Goal: Information Seeking & Learning: Learn about a topic

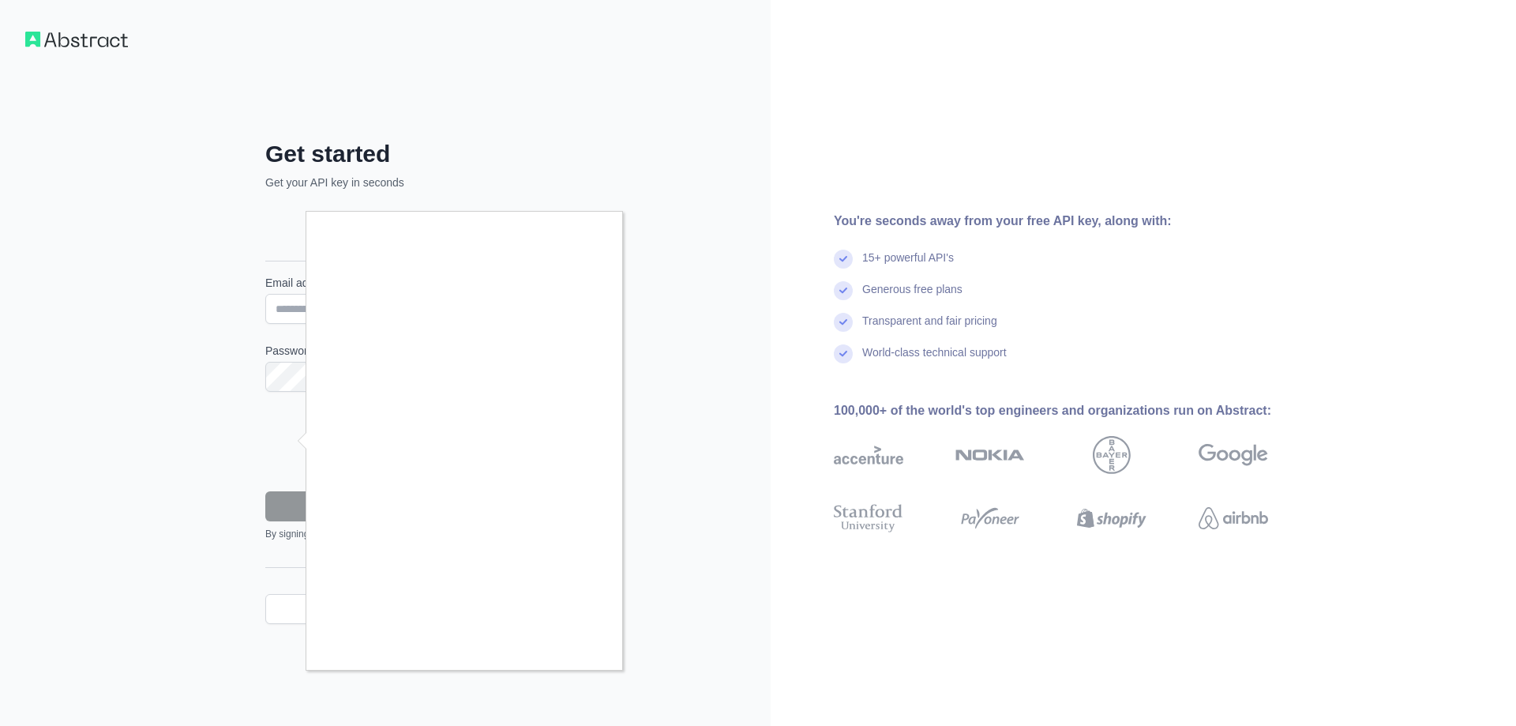
drag, startPoint x: 856, startPoint y: 392, endPoint x: 616, endPoint y: 291, distance: 260.7
click at [854, 392] on div at bounding box center [758, 363] width 1516 height 726
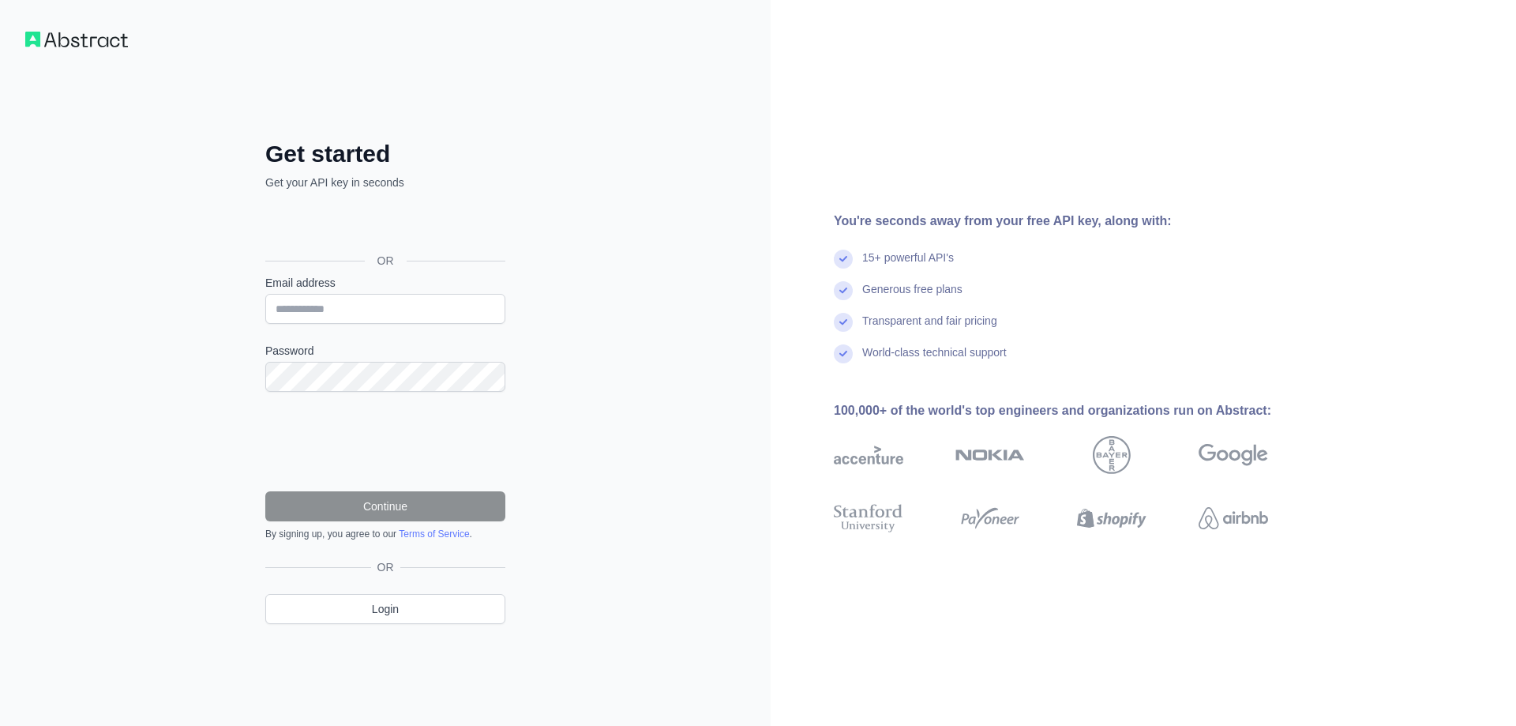
click at [319, 114] on div "Get started Get your API key in seconds OR Email address Password Continue By s…" at bounding box center [385, 363] width 303 height 572
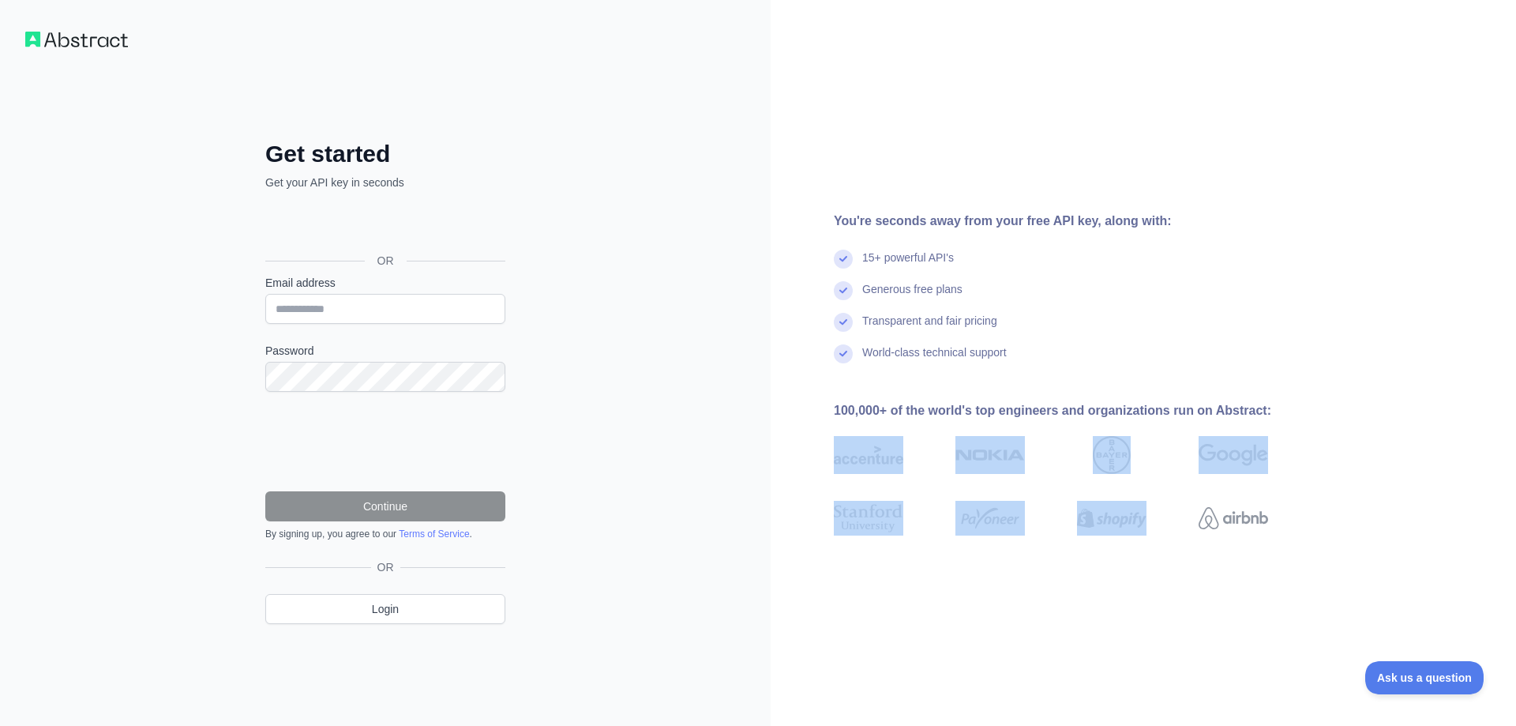
drag, startPoint x: 847, startPoint y: 478, endPoint x: 1221, endPoint y: 493, distance: 373.8
click at [1221, 493] on div at bounding box center [1076, 485] width 485 height 125
click at [1146, 531] on img at bounding box center [1111, 518] width 69 height 35
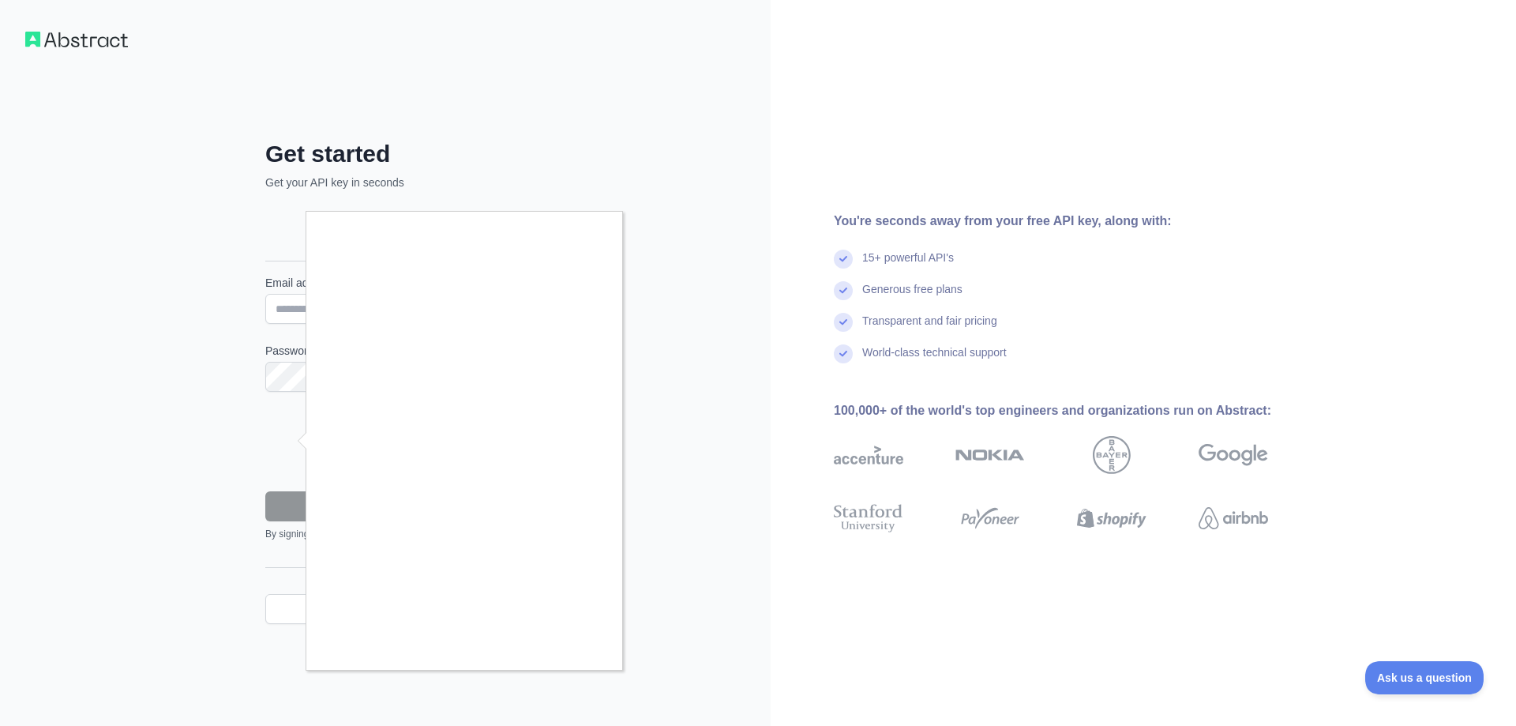
click at [44, 26] on div at bounding box center [758, 363] width 1516 height 726
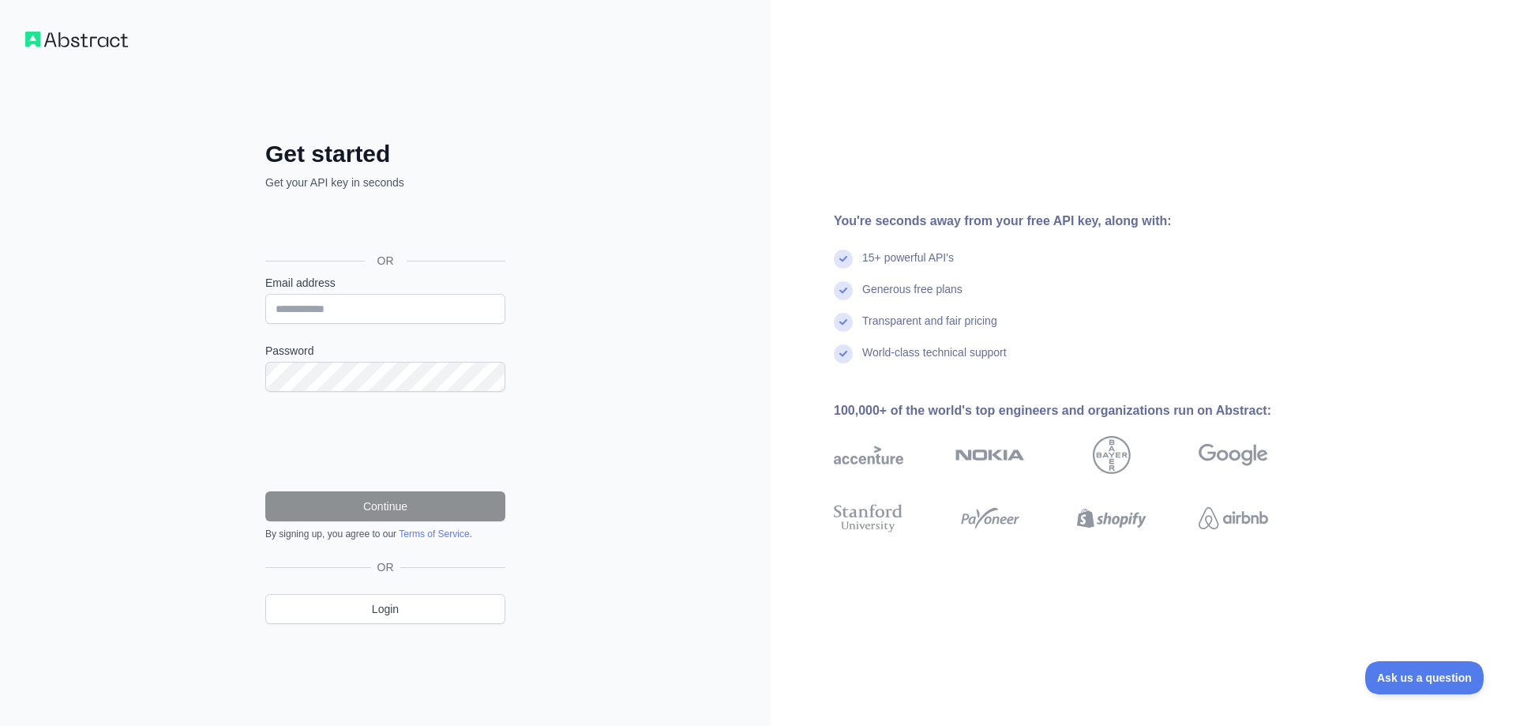
click at [61, 48] on body "Get started Get your API key in seconds OR Email address Password Continue By s…" at bounding box center [758, 363] width 1516 height 726
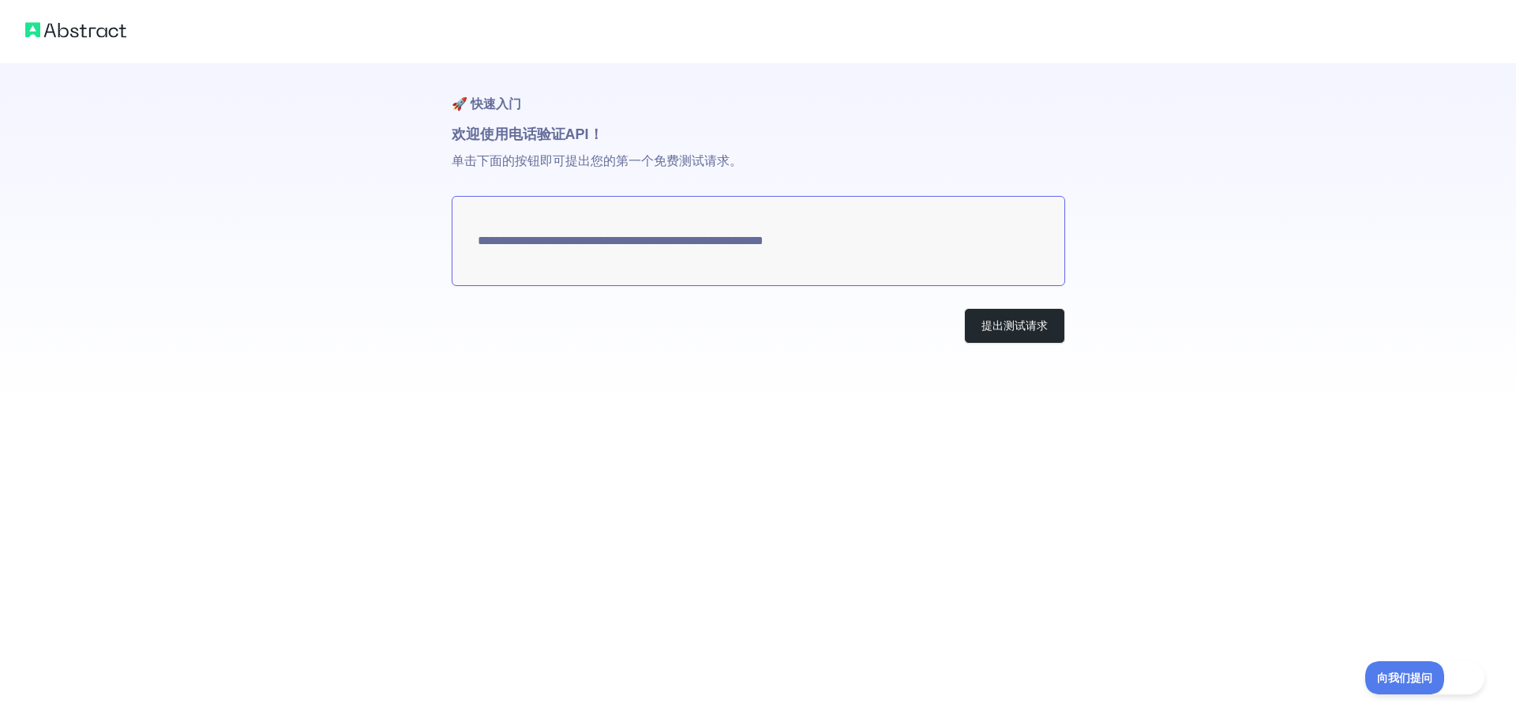
click at [1255, 276] on div "**********" at bounding box center [758, 203] width 1516 height 407
click at [1032, 326] on font "提出测试请求" at bounding box center [1014, 325] width 66 height 13
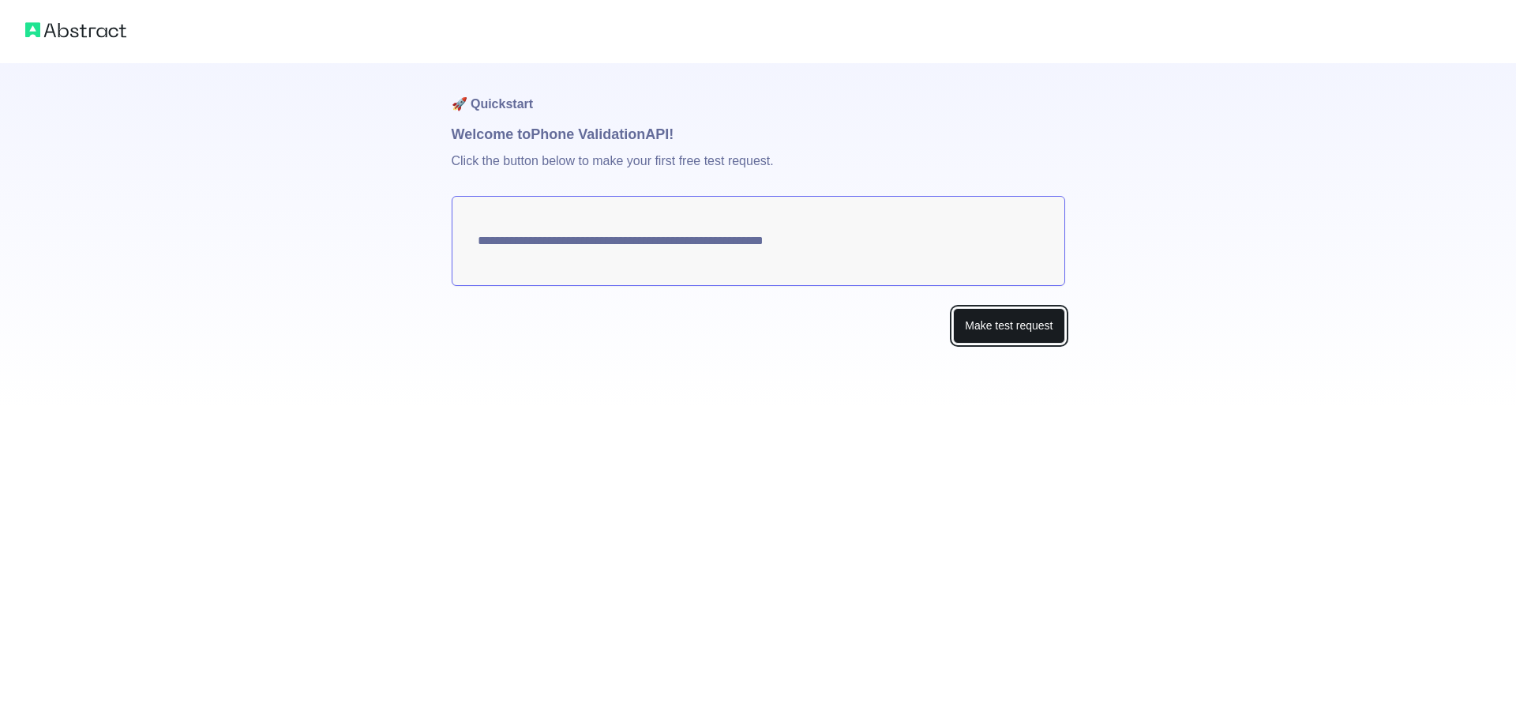
click at [1036, 329] on button "Make test request" at bounding box center [1008, 326] width 111 height 36
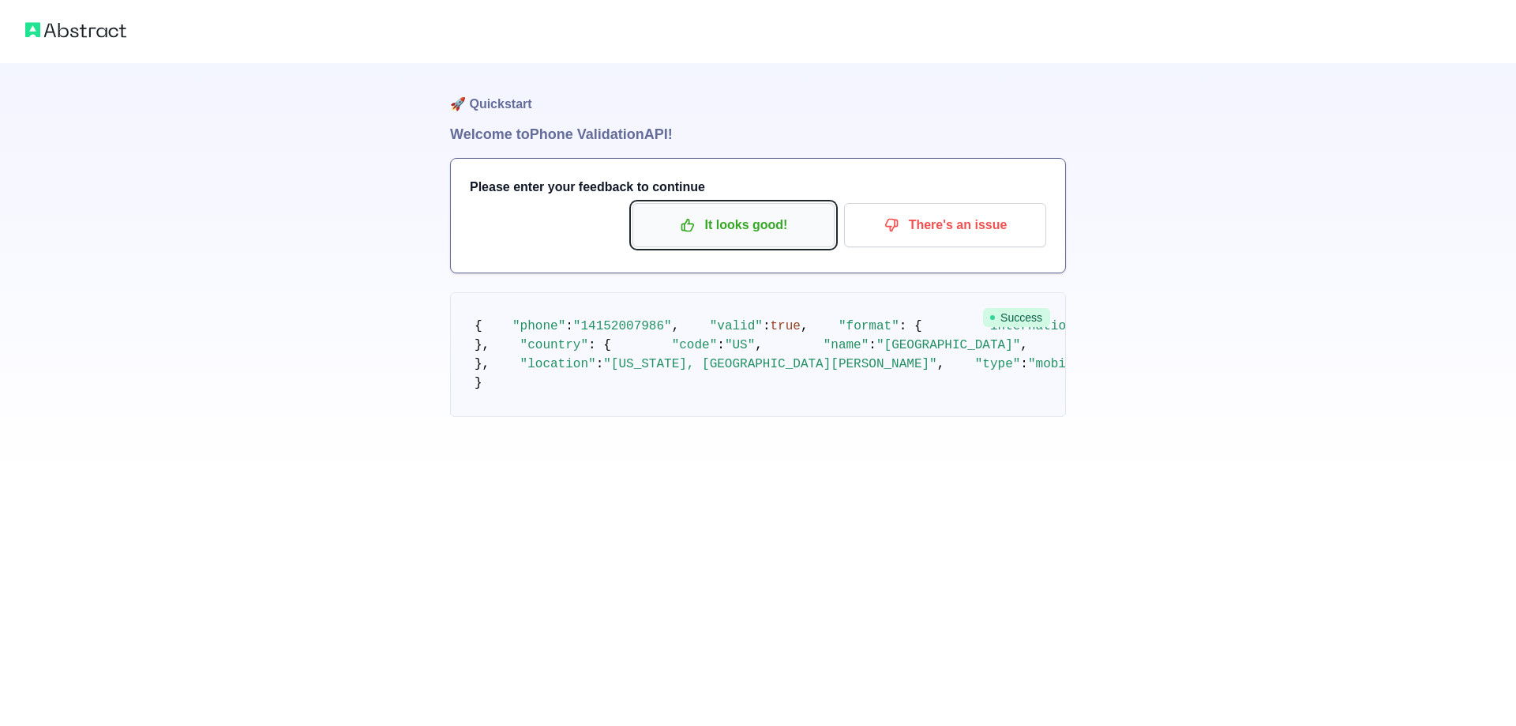
click at [681, 213] on p "It looks good!" at bounding box center [733, 225] width 178 height 27
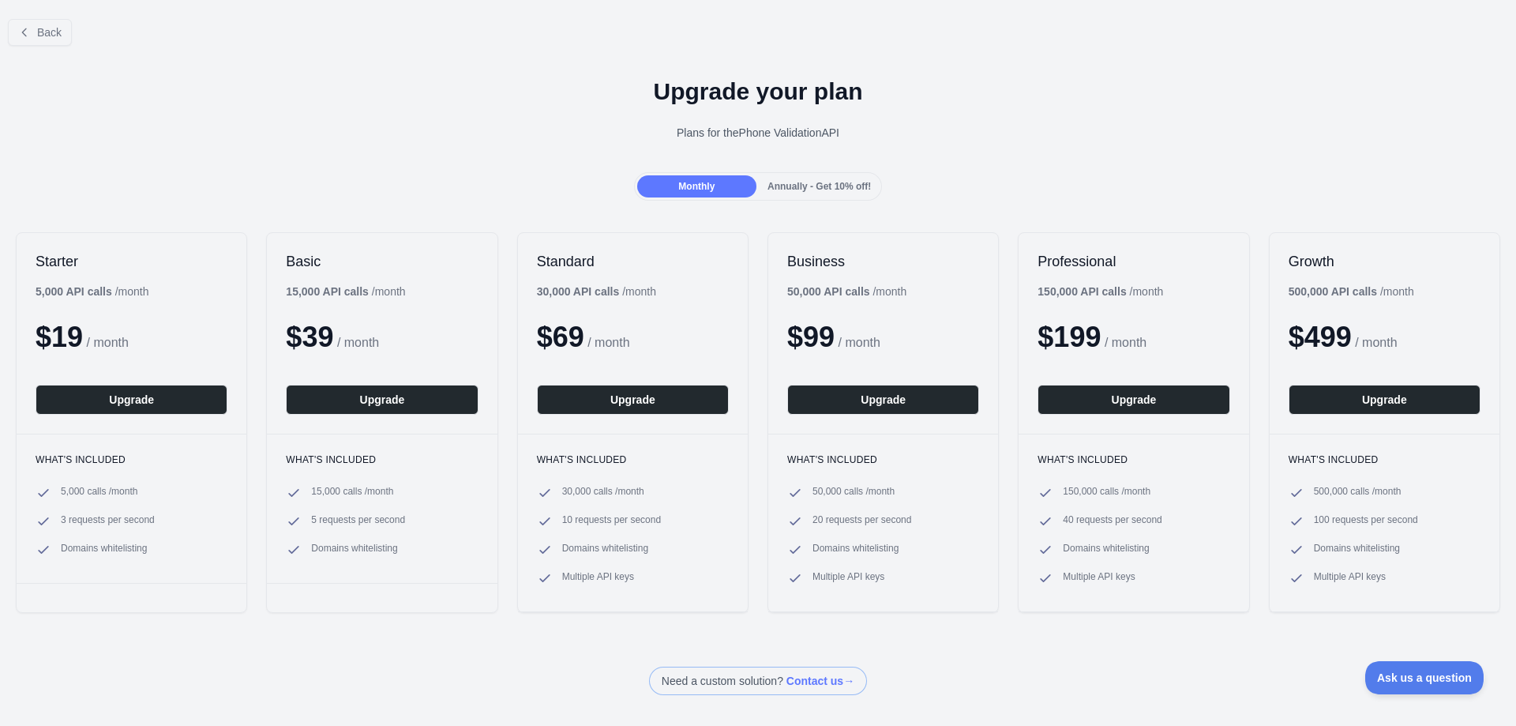
click at [800, 189] on span "Annually - Get 10% off!" at bounding box center [818, 186] width 103 height 11
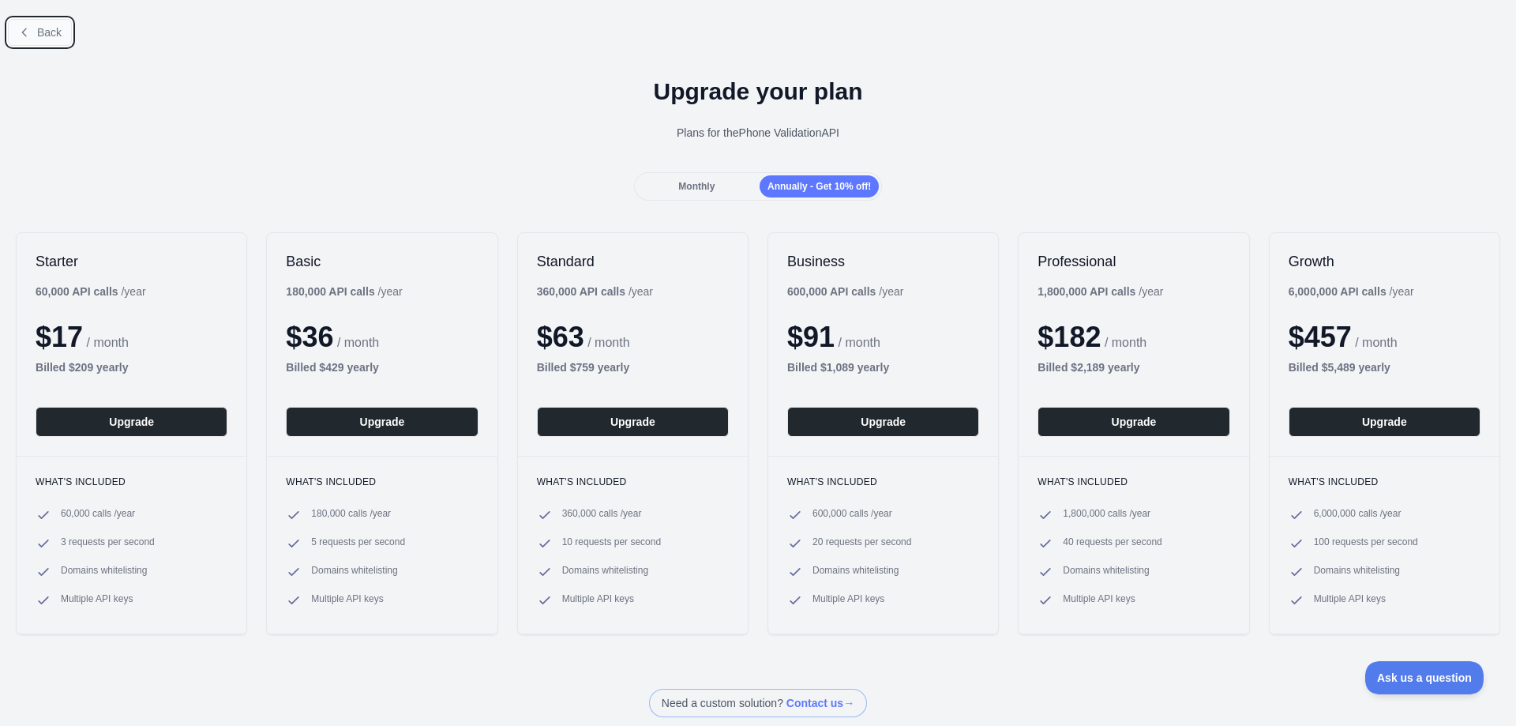
click at [24, 32] on icon at bounding box center [24, 32] width 13 height 13
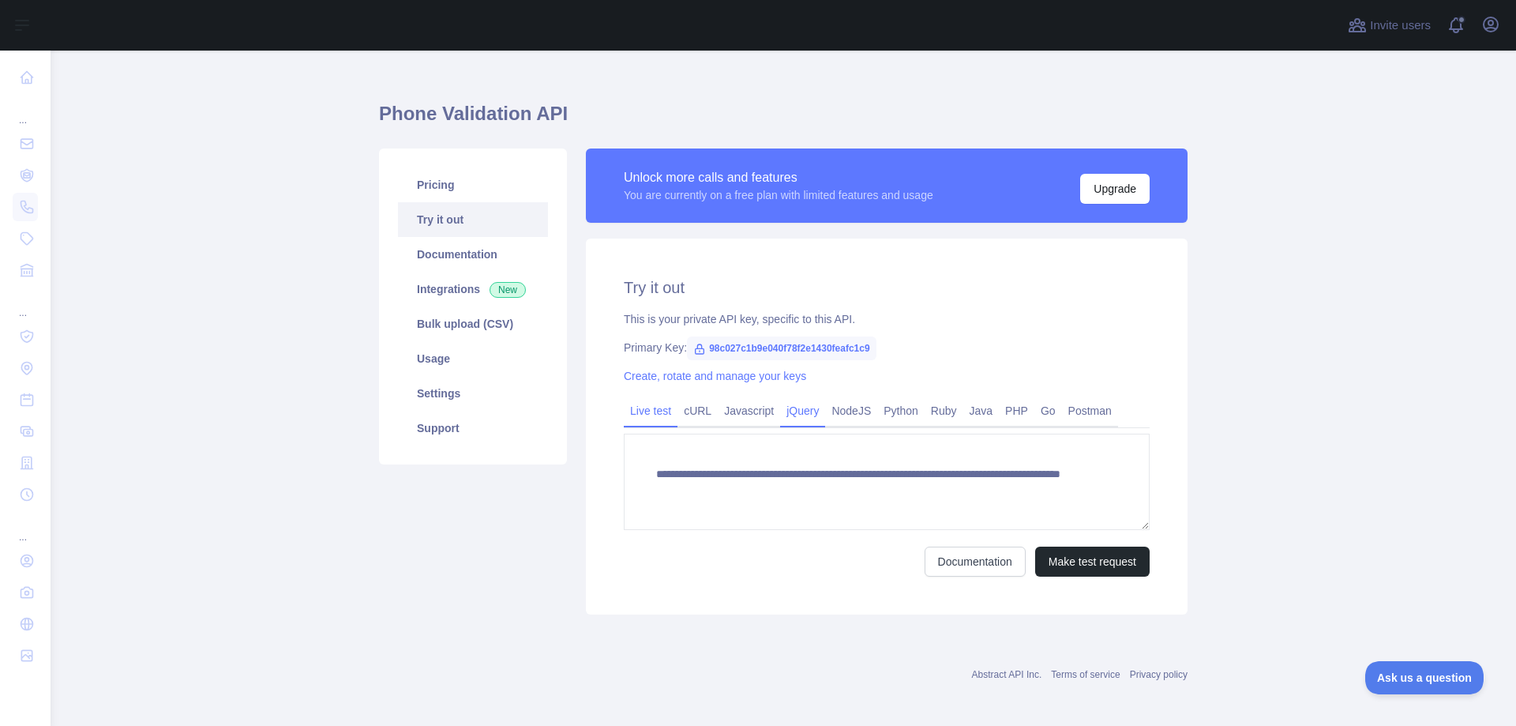
scroll to position [24, 0]
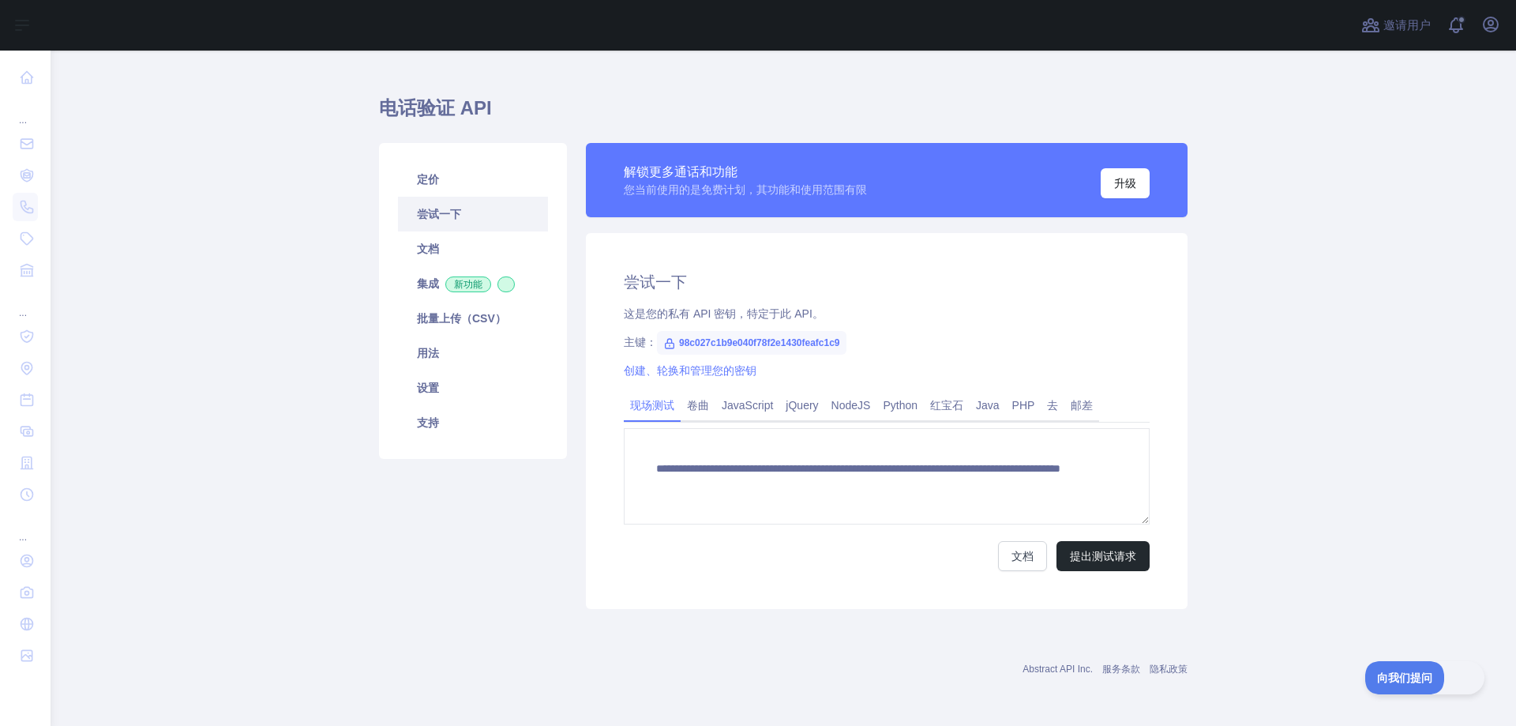
click at [1263, 210] on main "**********" at bounding box center [783, 388] width 1465 height 675
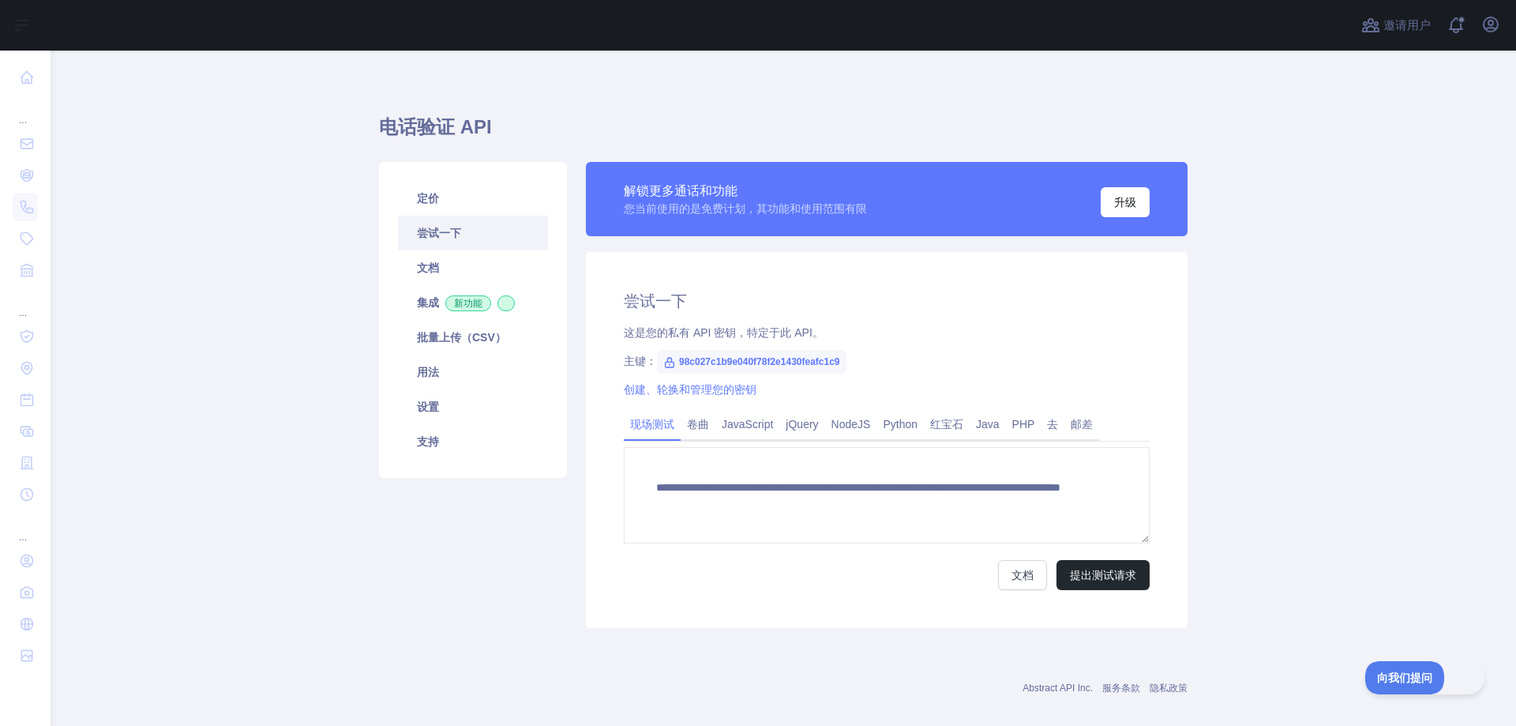
scroll to position [0, 0]
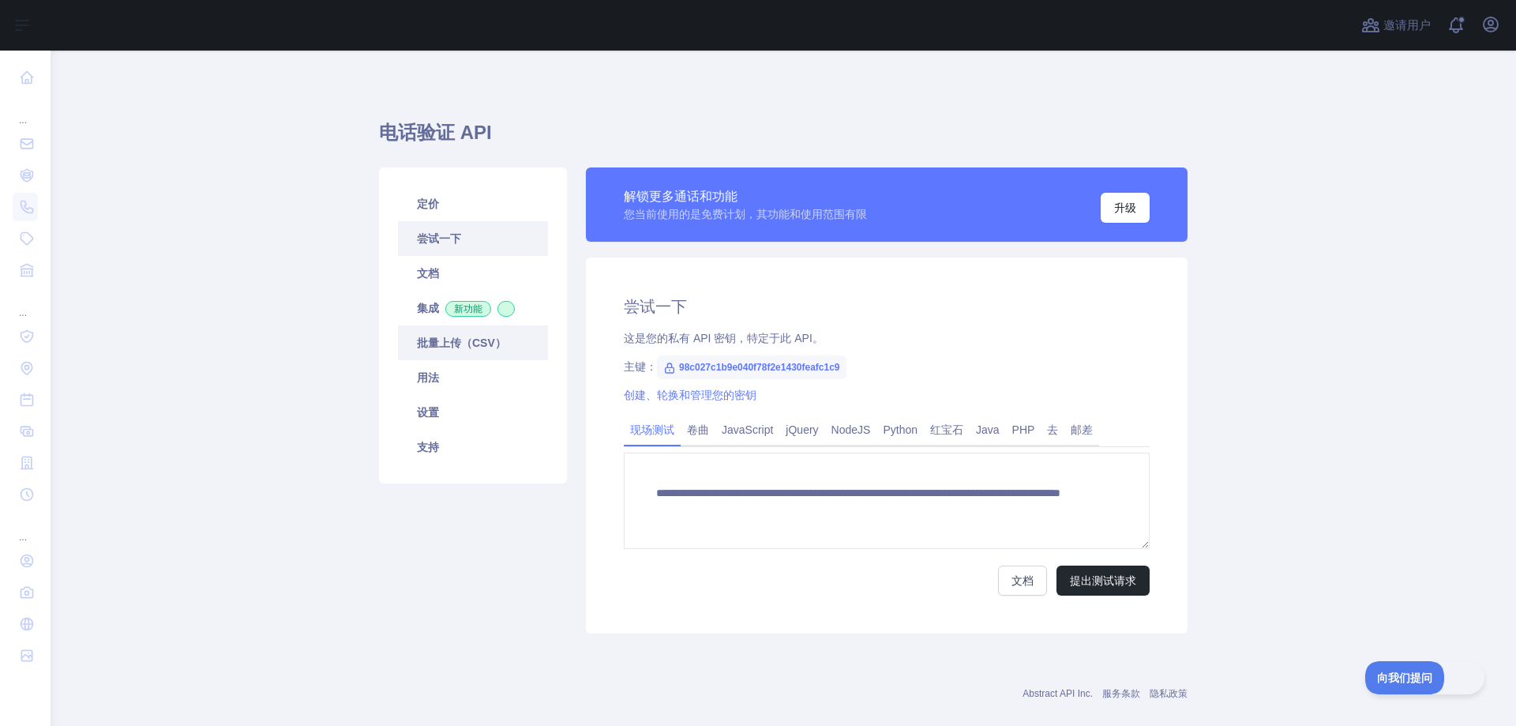
click at [450, 343] on font "批量上传（CSV）" at bounding box center [461, 342] width 89 height 13
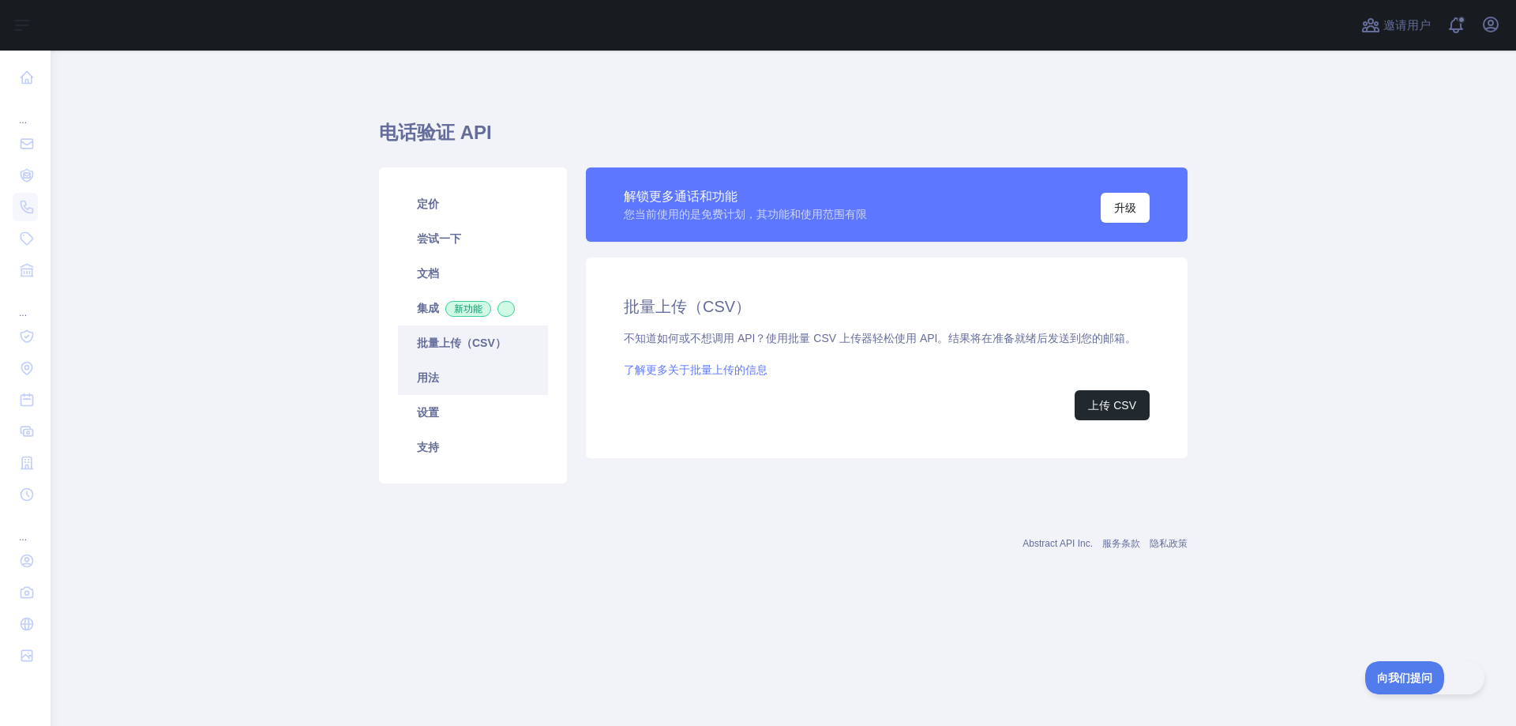
click at [478, 377] on link "用法" at bounding box center [473, 377] width 150 height 35
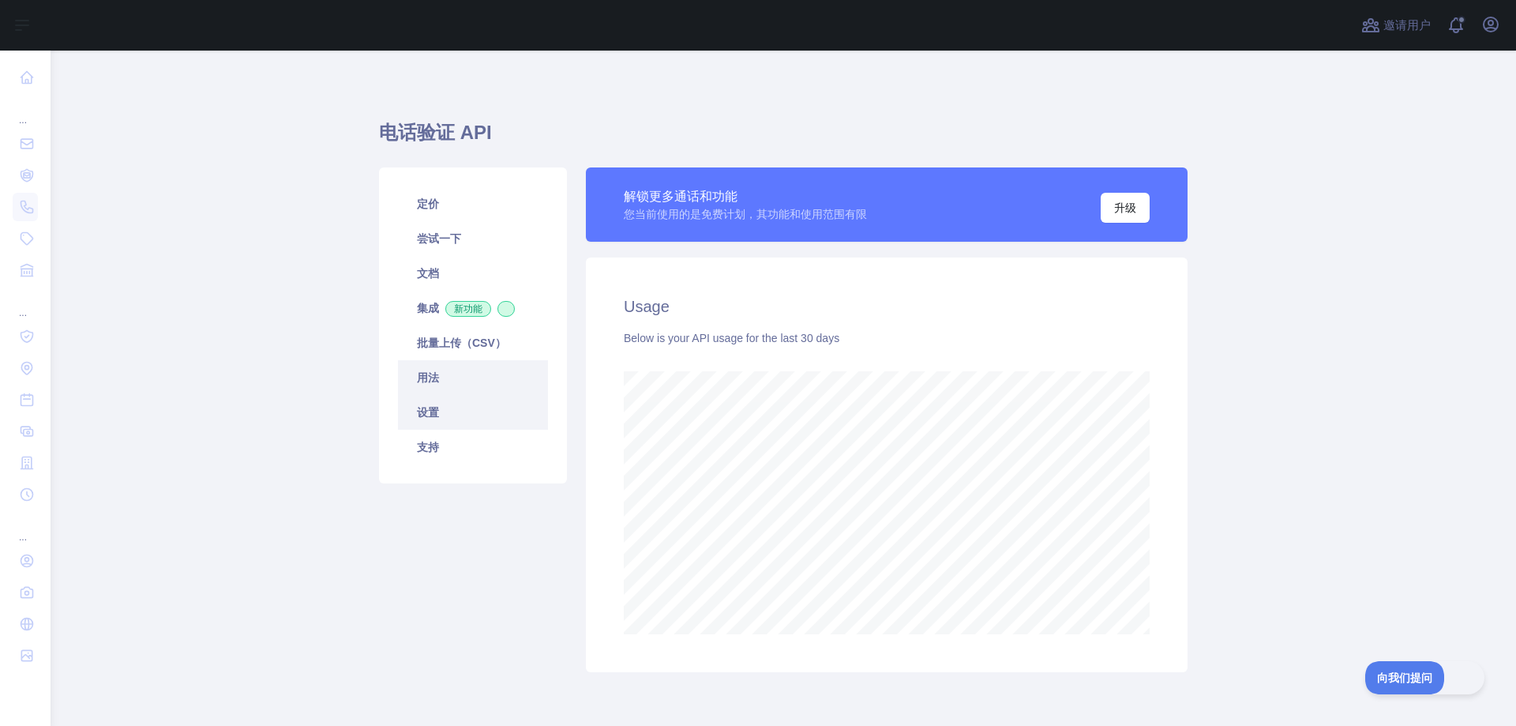
scroll to position [675, 1454]
click at [464, 411] on link "设置" at bounding box center [473, 412] width 150 height 35
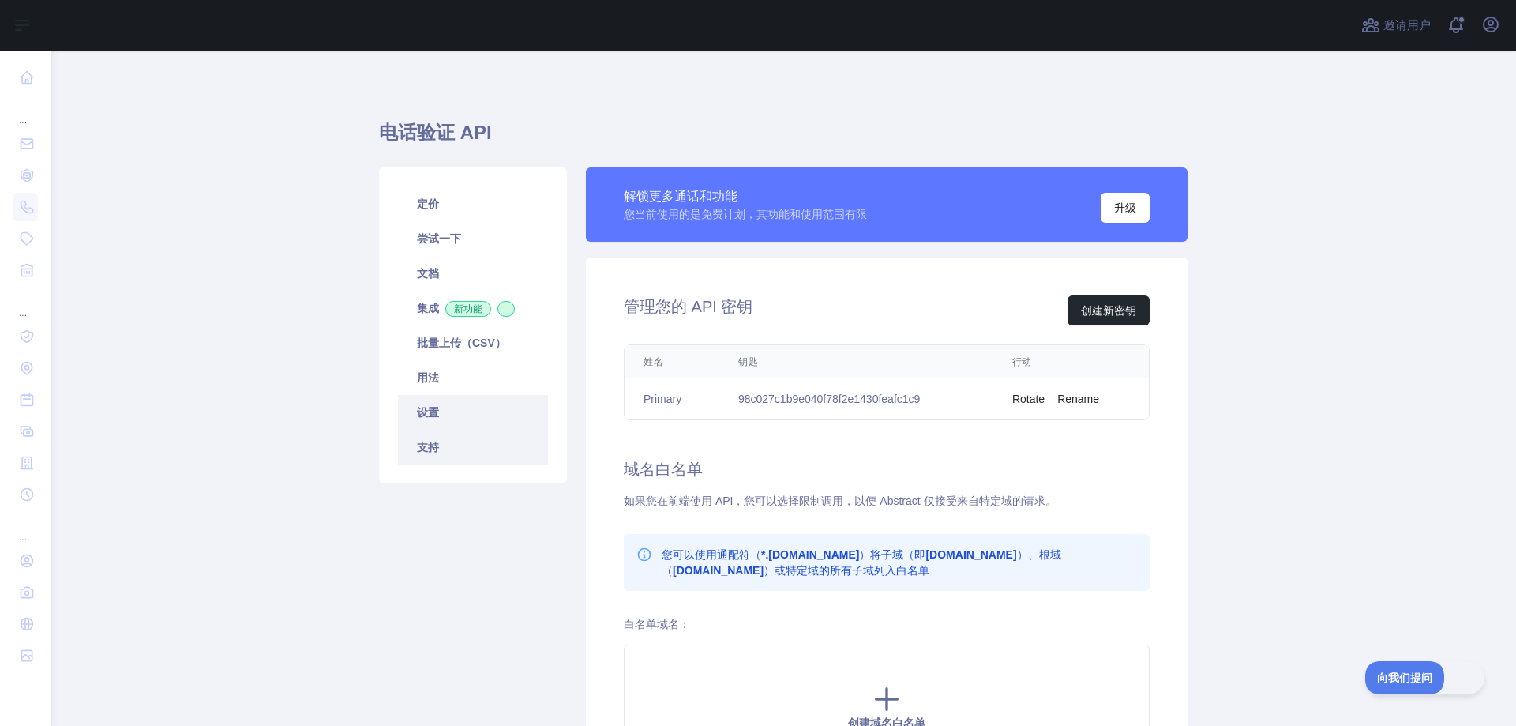
click at [445, 445] on link "支持" at bounding box center [473, 447] width 150 height 35
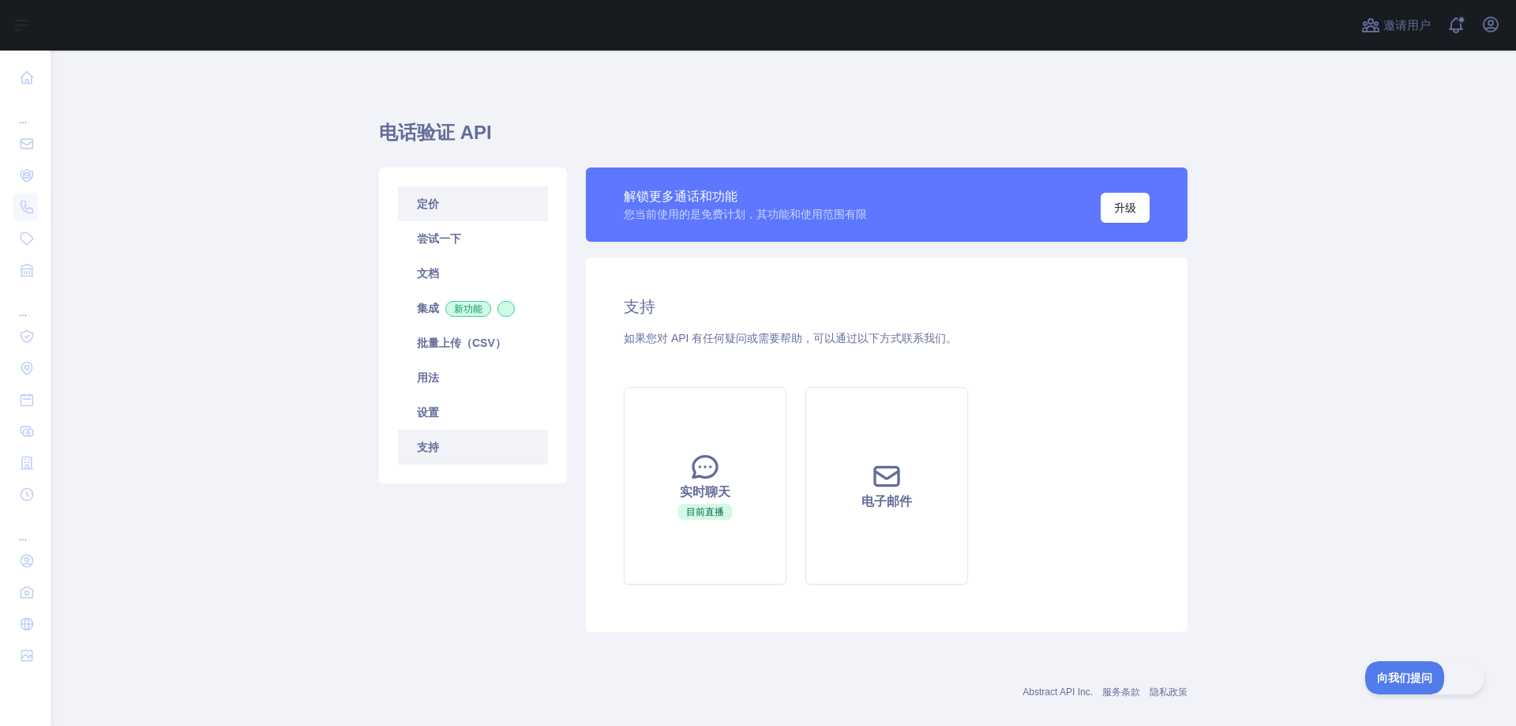
click at [439, 215] on link "定价" at bounding box center [473, 203] width 150 height 35
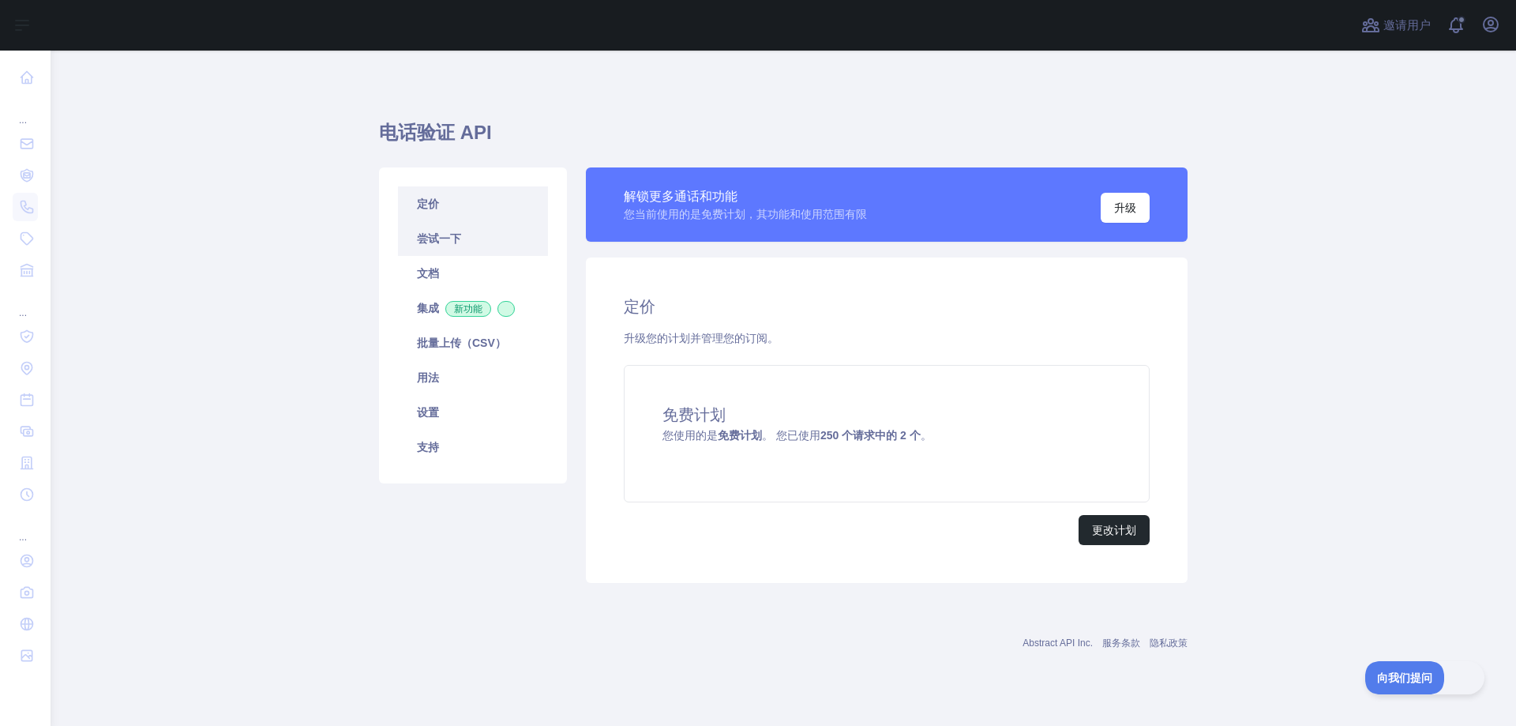
click at [477, 246] on link "尝试一下" at bounding box center [473, 238] width 150 height 35
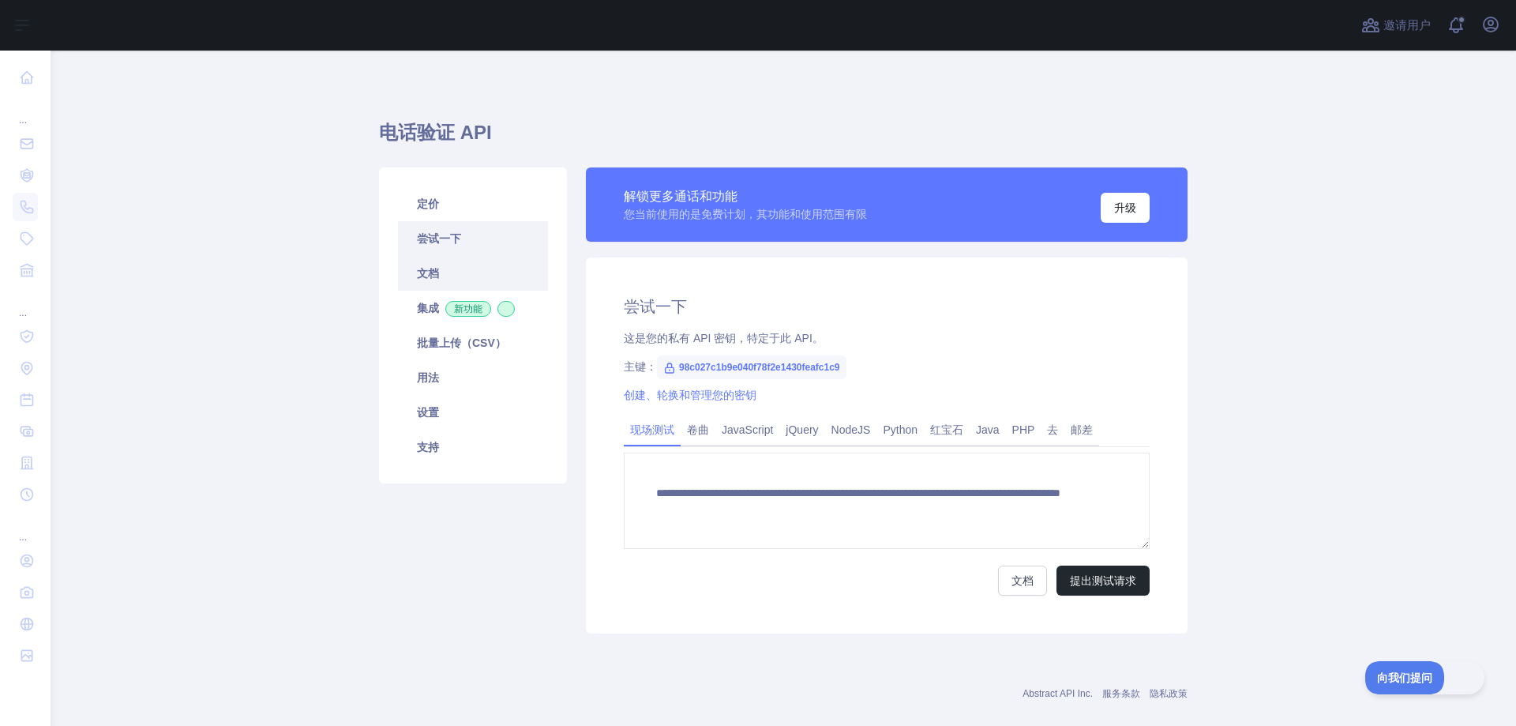
click at [474, 265] on link "文档" at bounding box center [473, 273] width 150 height 35
click at [739, 433] on font "JavaScript" at bounding box center [747, 429] width 51 height 13
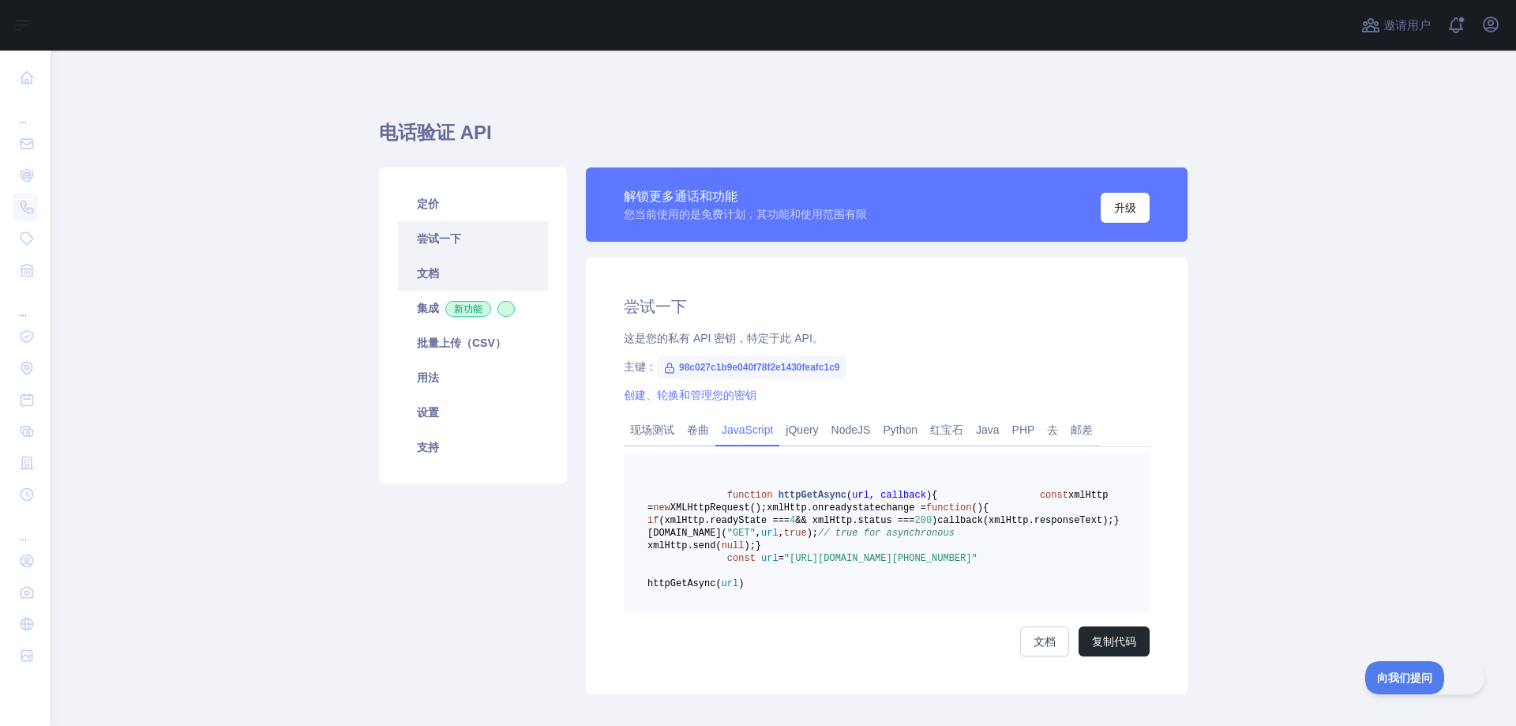
click at [460, 281] on link "文档" at bounding box center [473, 273] width 150 height 35
